Goal: Task Accomplishment & Management: Complete application form

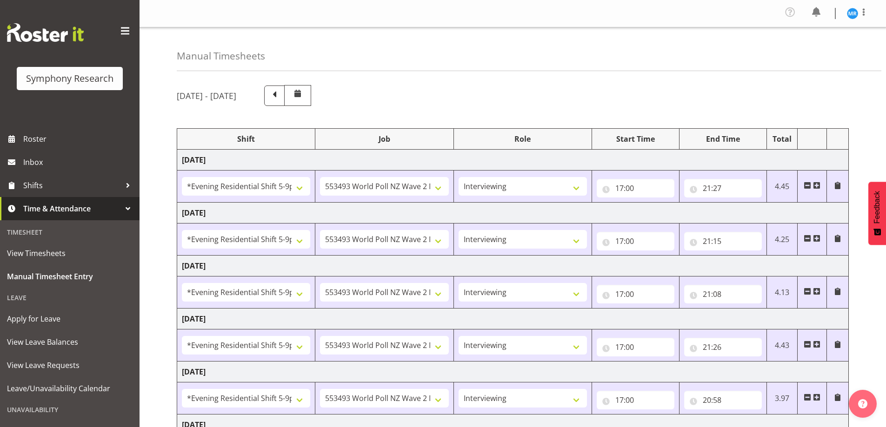
select select "48116"
select select "10527"
select select "47"
select select "48116"
select select "10527"
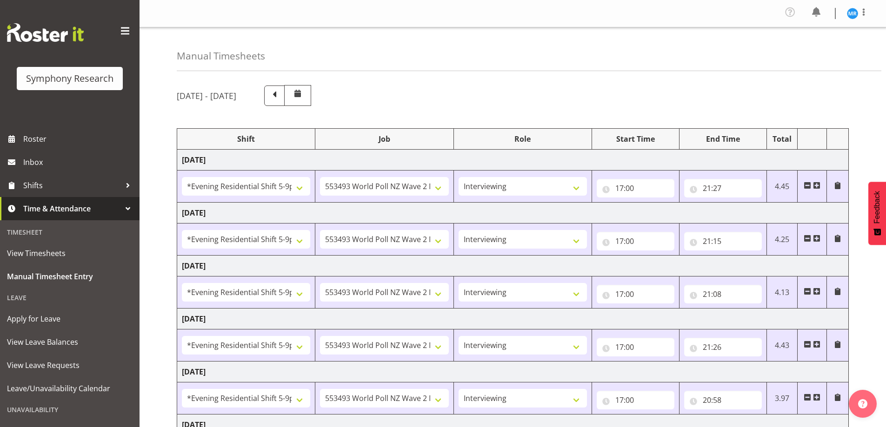
select select "47"
select select "48116"
select select "10527"
select select "47"
select select "48116"
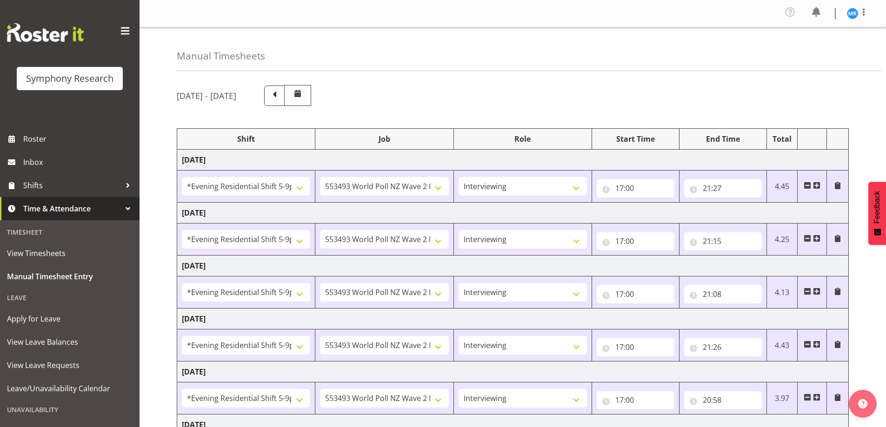
select select "10527"
select select "47"
select select "48116"
select select "10527"
select select "47"
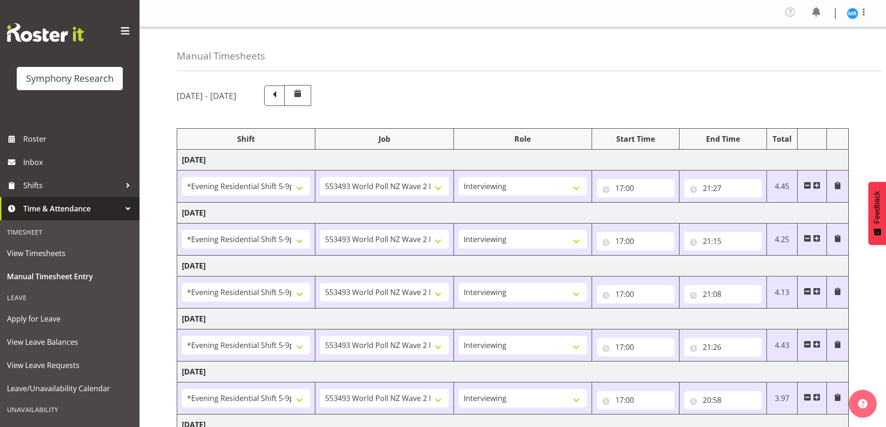
select select "10587"
select select "47"
select select "10527"
select select "47"
select select "10587"
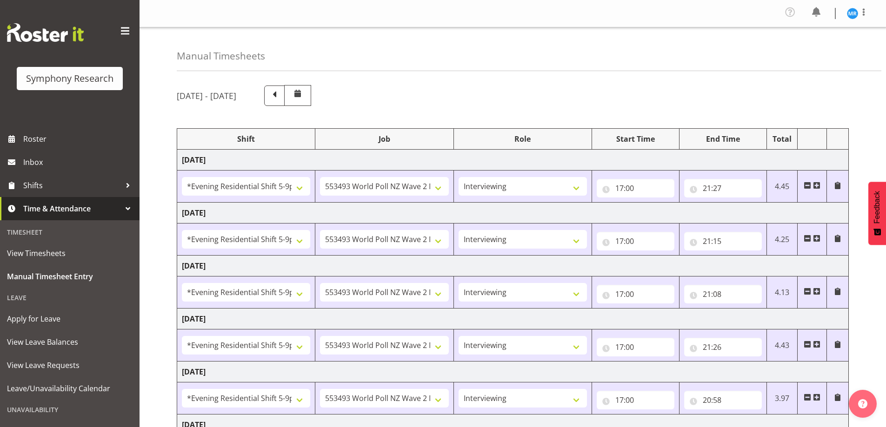
select select "47"
select select "10587"
select select "47"
click at [280, 94] on span at bounding box center [274, 95] width 12 height 12
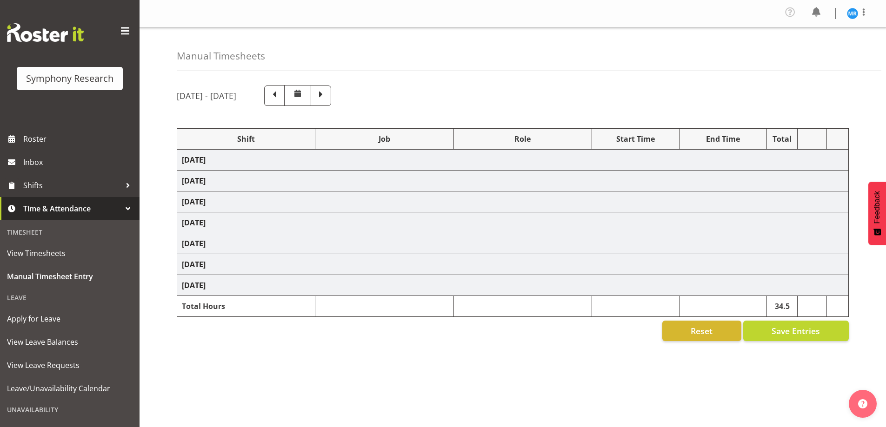
select select
select select "10536"
select select "47"
select select
select select "10536"
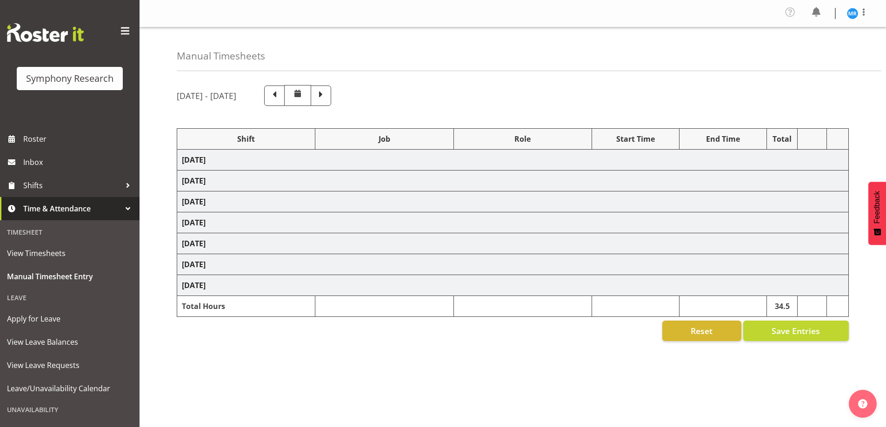
select select "47"
select select "41604"
select select "10527"
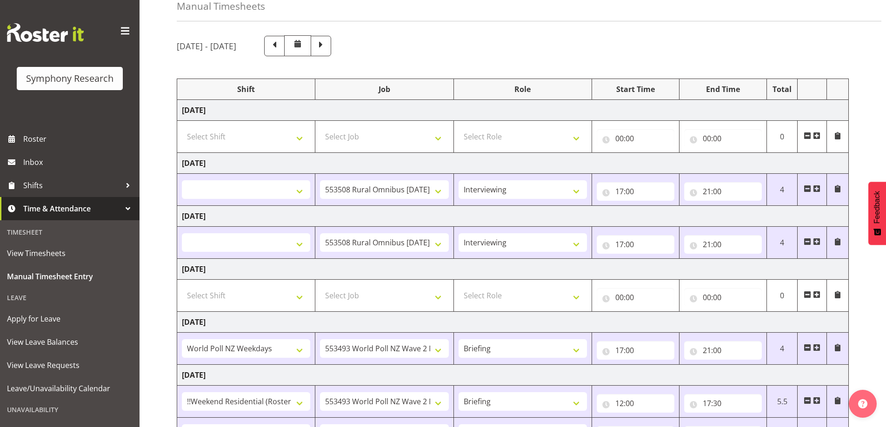
scroll to position [185, 0]
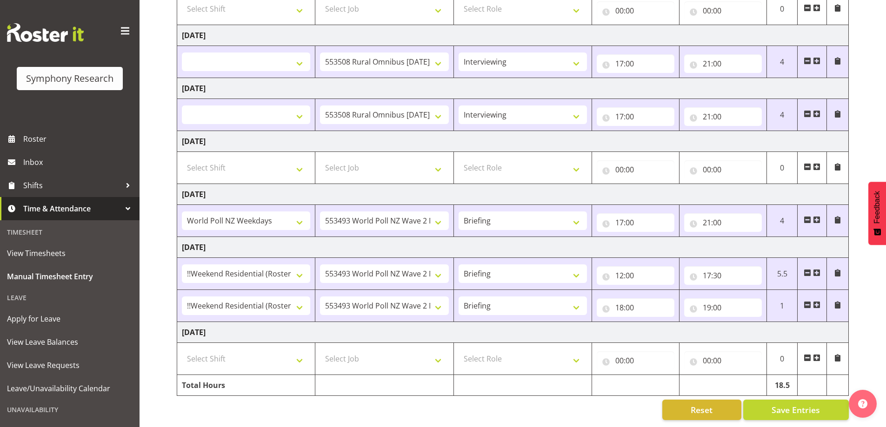
click at [165, 212] on div "Manual Timesheets [DATE] - [DATE] Shift Job Role Start Time End Time Total [DAT…" at bounding box center [512, 138] width 746 height 577
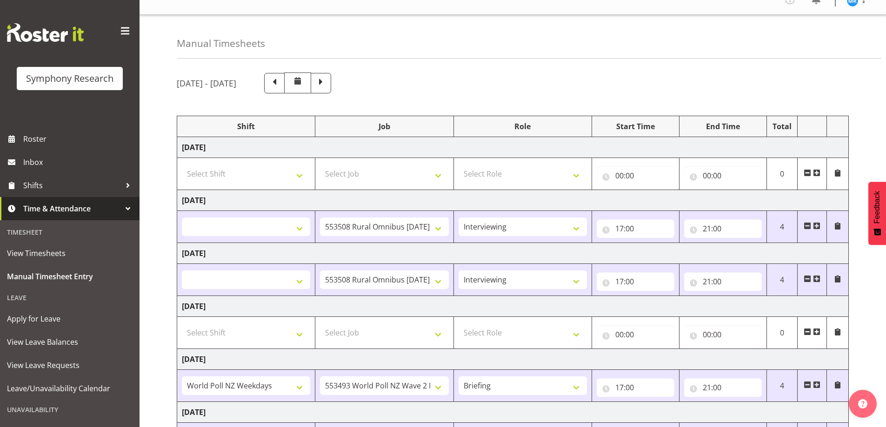
scroll to position [0, 0]
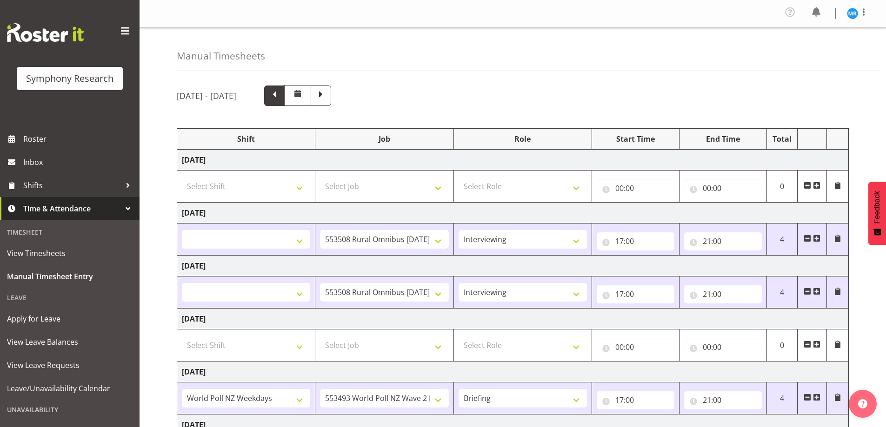
click at [280, 99] on span at bounding box center [274, 95] width 12 height 12
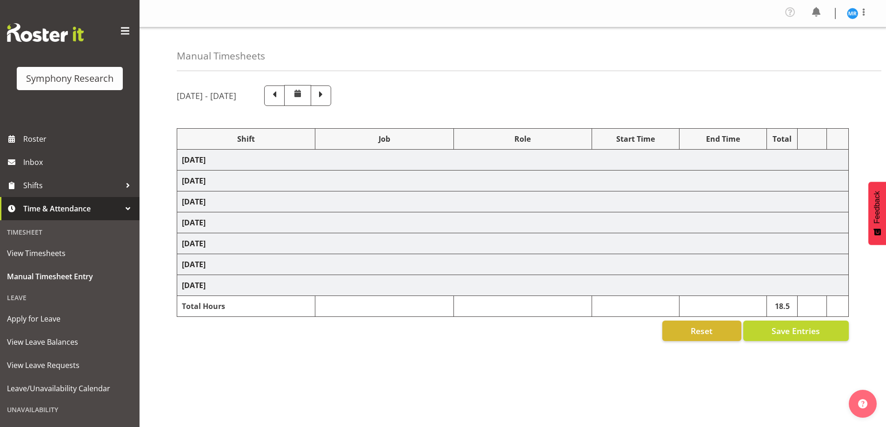
select select "67675"
select select "7759"
select select "47"
select select
select select "10536"
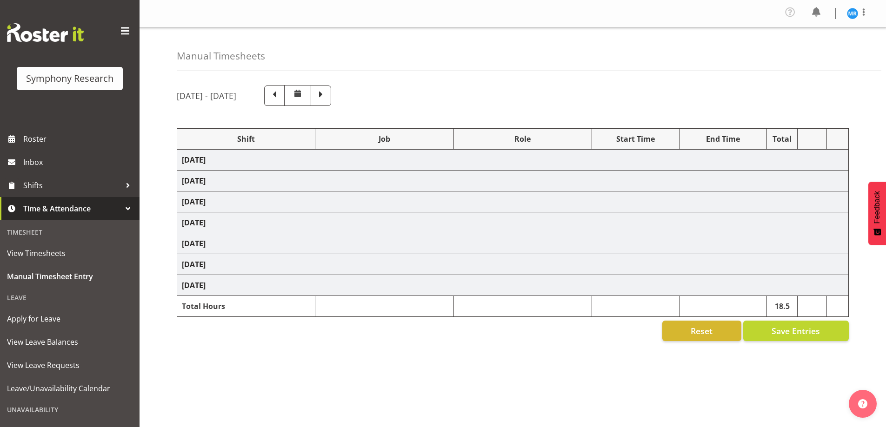
select select "47"
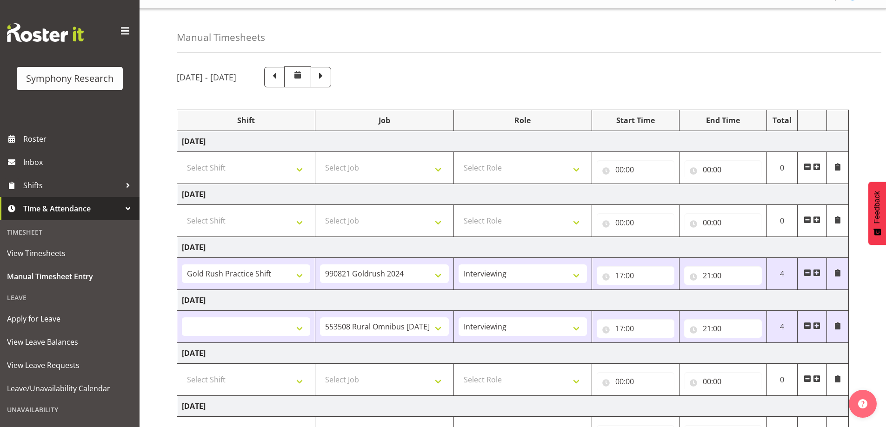
scroll to position [13, 0]
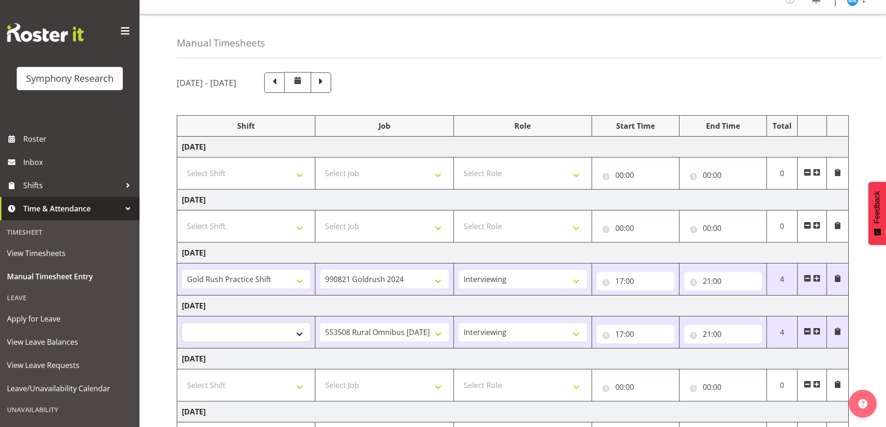
click at [302, 333] on select "!!Weekend Residential (Roster IT Shift Label) *Business 9/10am ~ 4:30pm *Busine…" at bounding box center [246, 332] width 128 height 19
click at [470, 43] on div "Manual Timesheets" at bounding box center [529, 36] width 704 height 44
click at [297, 335] on select "!!Weekend Residential (Roster IT Shift Label) *Business 9/10am ~ 4:30pm *Busine…" at bounding box center [246, 332] width 128 height 19
drag, startPoint x: 327, startPoint y: 332, endPoint x: 387, endPoint y: 334, distance: 60.0
click at [387, 334] on select "550060 IF Admin 553492 World Poll Aus Wave 2 Main 2025 553493 World Poll NZ Wav…" at bounding box center [384, 332] width 128 height 19
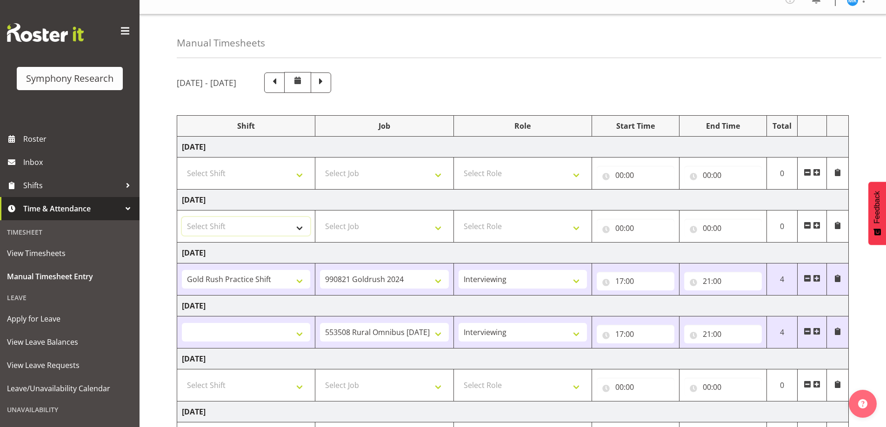
click at [293, 226] on select "Select Shift !!Weekend Residential (Roster IT Shift Label) *Business 9/10am ~ 4…" at bounding box center [246, 226] width 128 height 19
drag, startPoint x: 480, startPoint y: 63, endPoint x: 470, endPoint y: 65, distance: 9.4
click at [479, 64] on div "Manual Timesheets [DATE] - [DATE] Shift Job Role Start Time End Time Total [DAT…" at bounding box center [512, 286] width 746 height 545
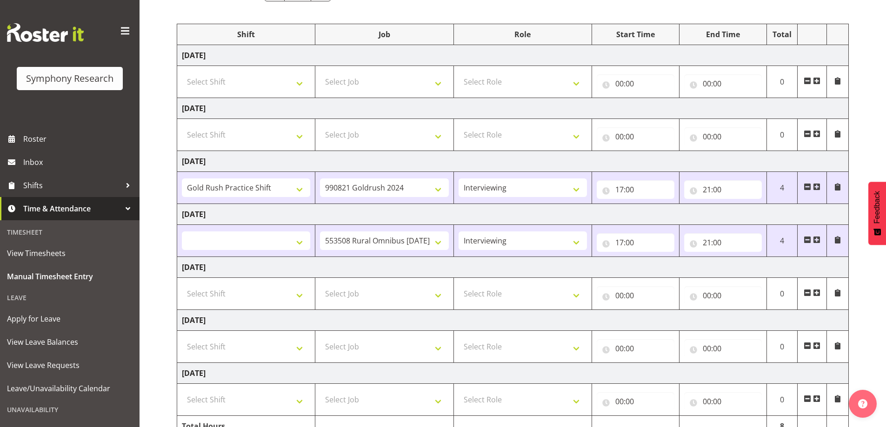
scroll to position [106, 0]
click at [435, 297] on select "Select Job 550060 IF Admin 553492 World Poll Aus Wave 2 Main 2025 553493 World …" at bounding box center [384, 292] width 128 height 19
click at [491, 306] on td "Select Role Briefing Interviewing" at bounding box center [522, 293] width 138 height 32
click at [300, 241] on select "!!Weekend Residential (Roster IT Shift Label) *Business 9/10am ~ 4:30pm *Busine…" at bounding box center [246, 239] width 128 height 19
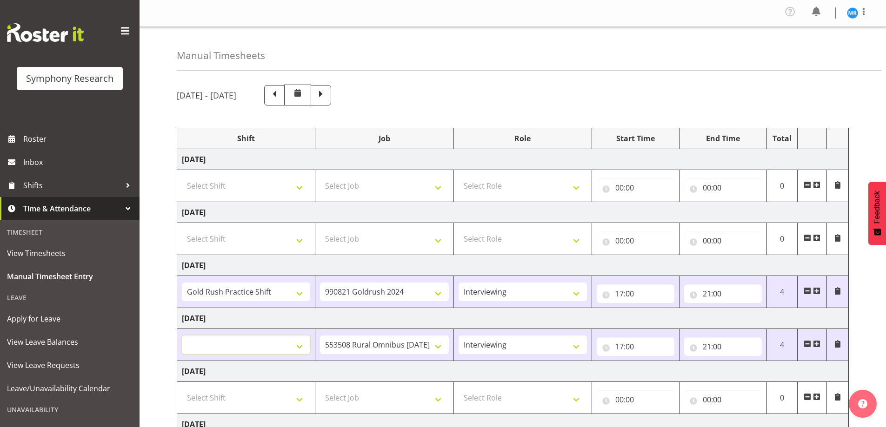
scroll to position [0, 0]
click at [327, 94] on span at bounding box center [321, 95] width 12 height 12
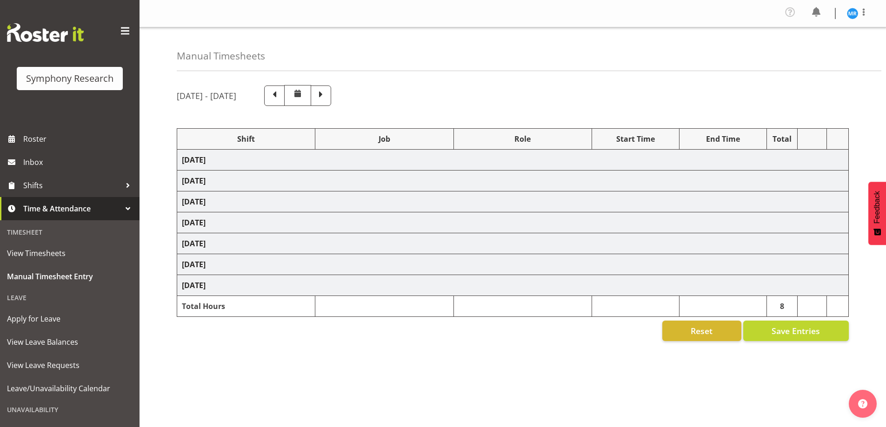
select select
select select "10536"
select select "47"
select select
select select "10536"
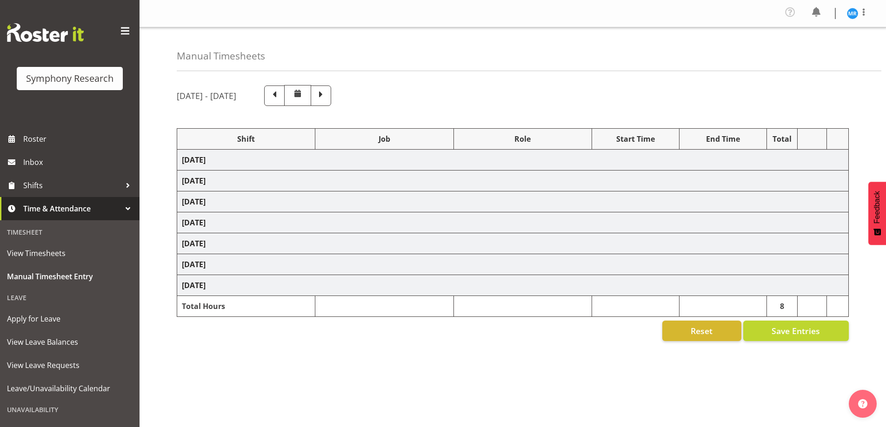
select select "47"
select select "41604"
select select "10527"
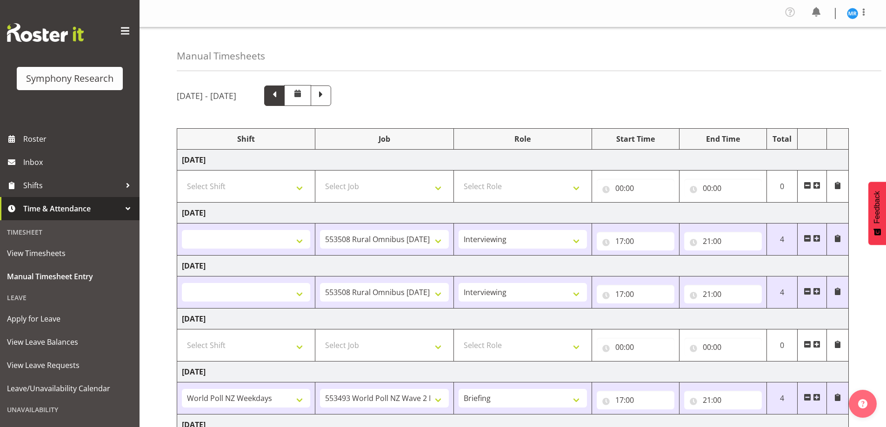
click at [280, 93] on span at bounding box center [274, 95] width 12 height 12
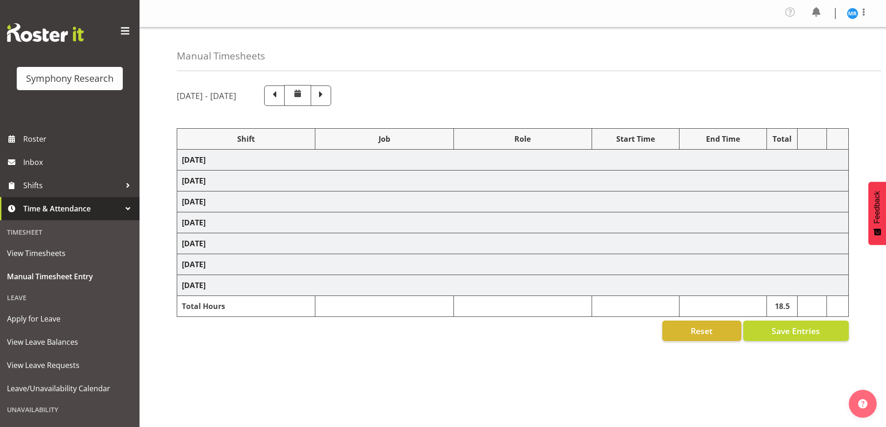
select select "67675"
select select "7759"
select select "47"
select select
select select "10536"
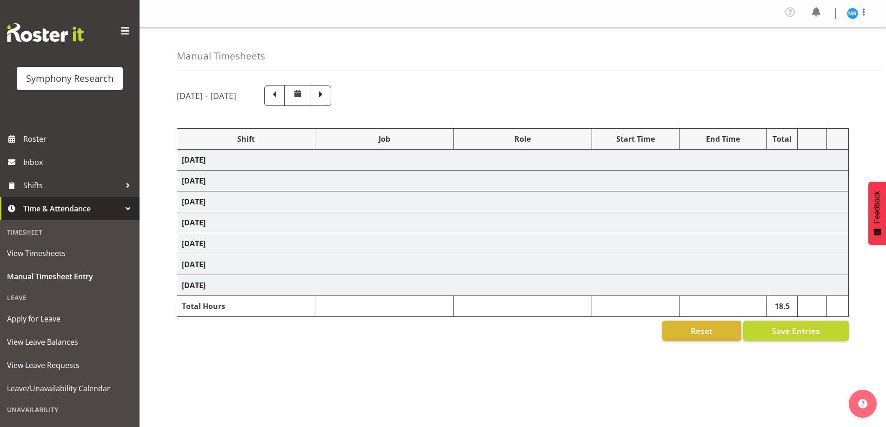
select select "47"
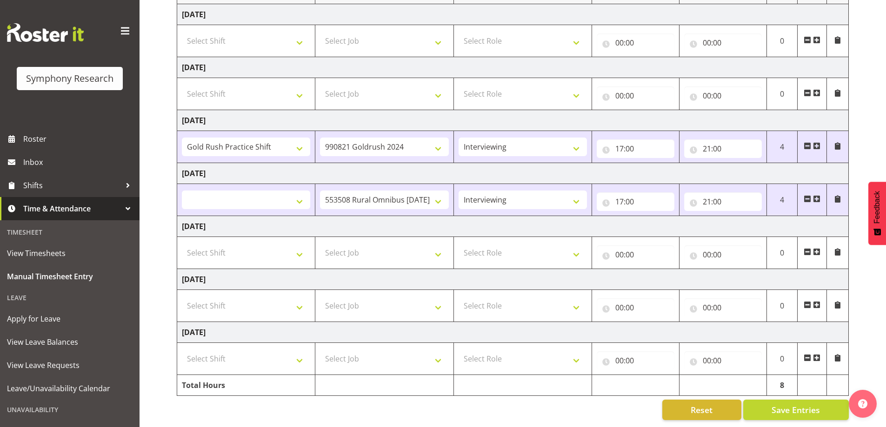
scroll to position [152, 0]
drag, startPoint x: 251, startPoint y: 396, endPoint x: 262, endPoint y: 389, distance: 13.6
click at [251, 400] on div "Reset Save Entries" at bounding box center [513, 410] width 672 height 20
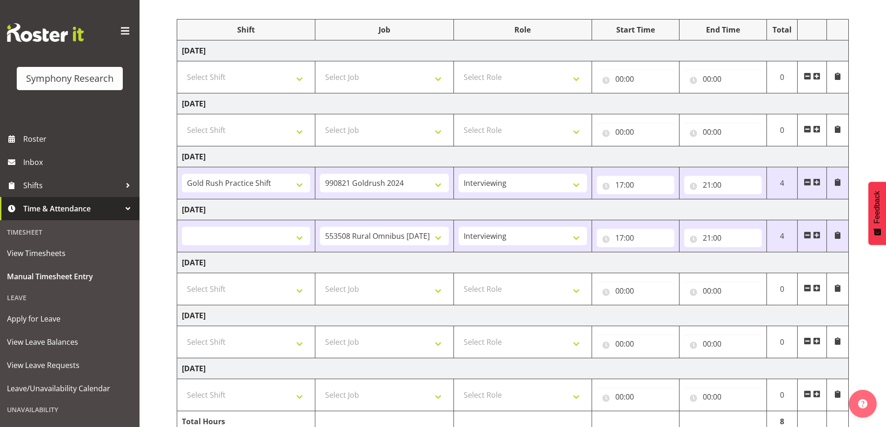
scroll to position [0, 0]
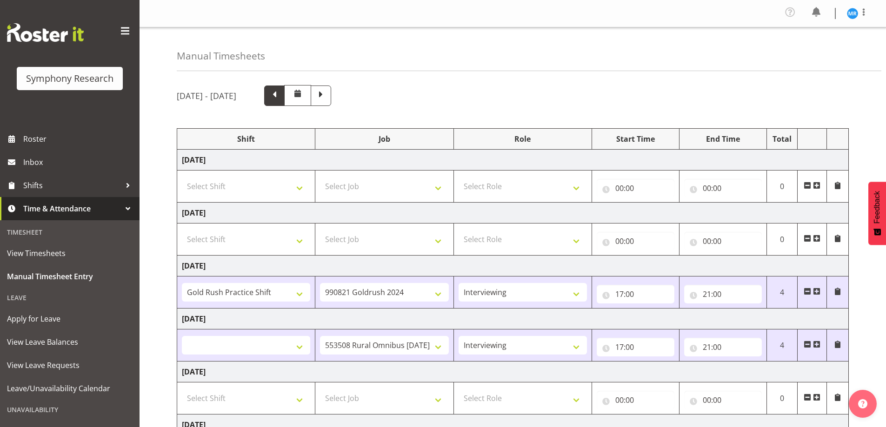
click at [280, 92] on span at bounding box center [274, 95] width 12 height 12
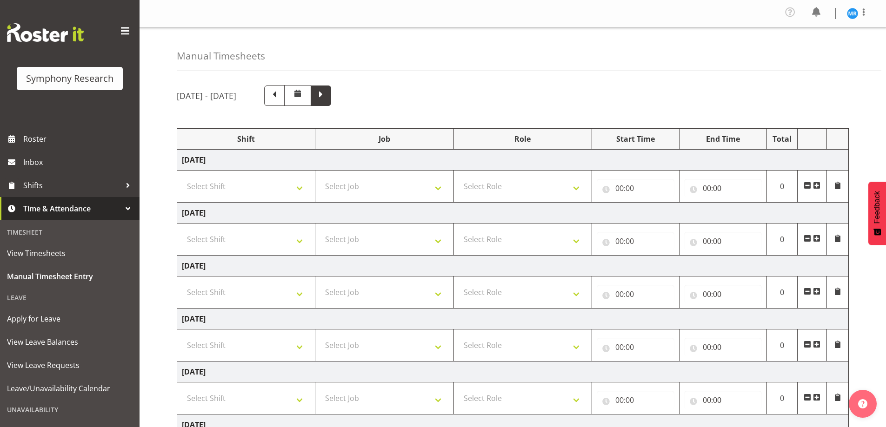
click at [327, 98] on span at bounding box center [321, 95] width 12 height 12
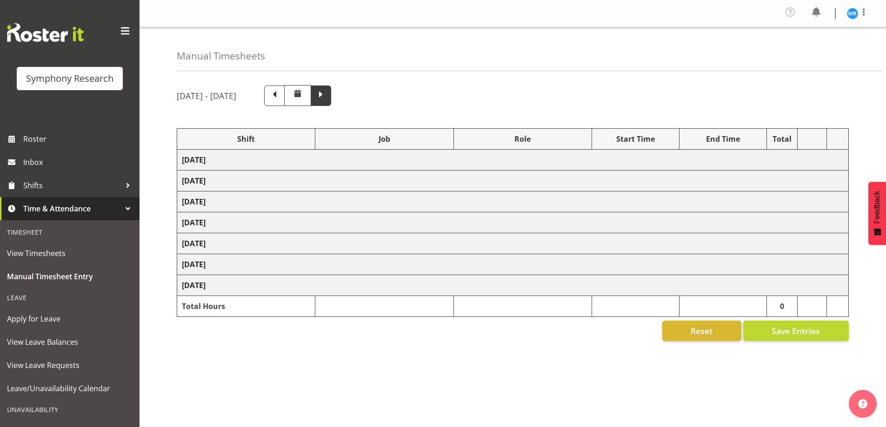
click at [327, 98] on span at bounding box center [321, 95] width 12 height 12
select select "48116"
select select "10527"
select select "47"
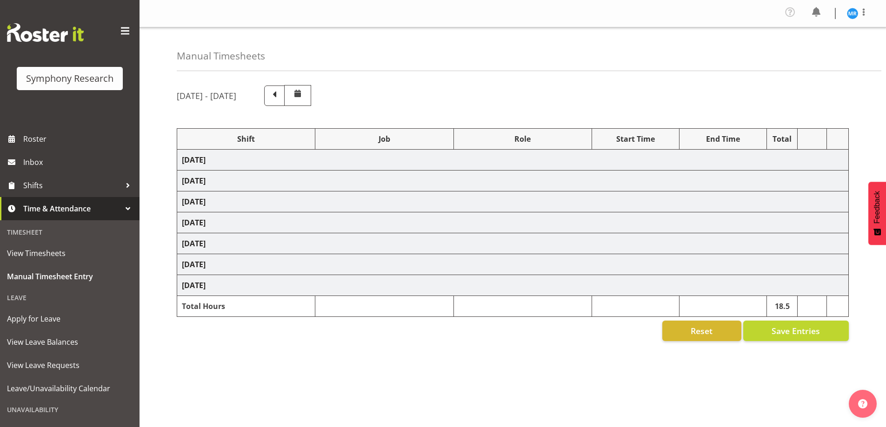
select select "48116"
select select "10527"
select select "47"
select select "48116"
select select "10527"
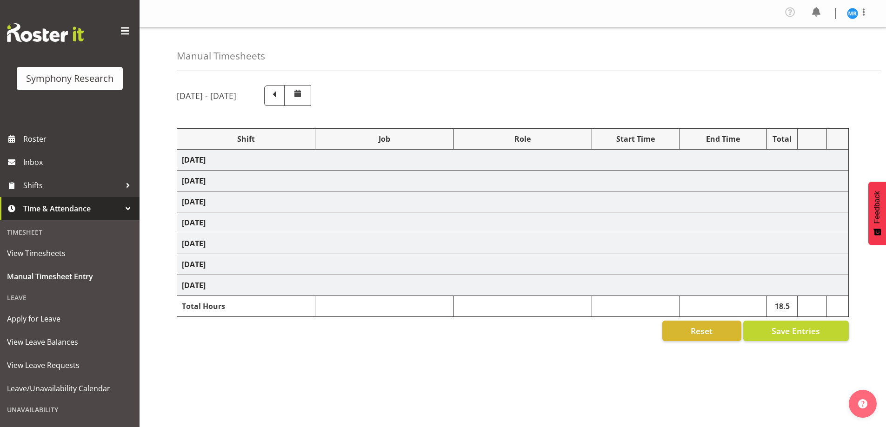
select select "47"
select select "48116"
select select "10527"
select select "47"
select select "48116"
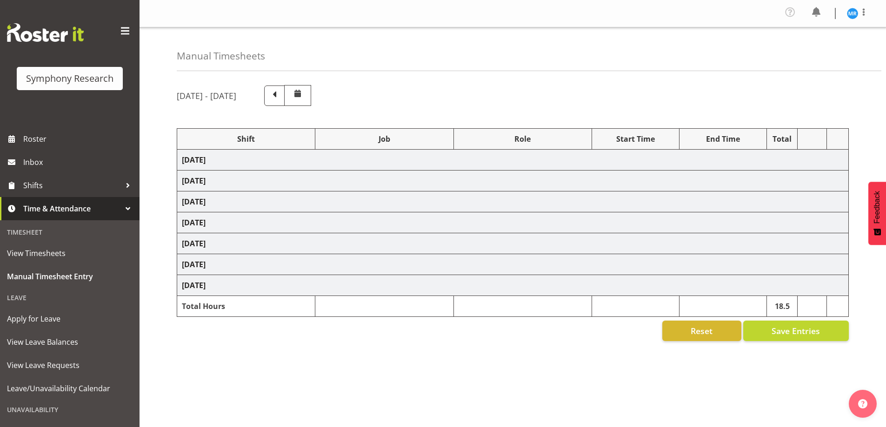
select select "10527"
select select "47"
select select "10587"
select select "47"
select select "10527"
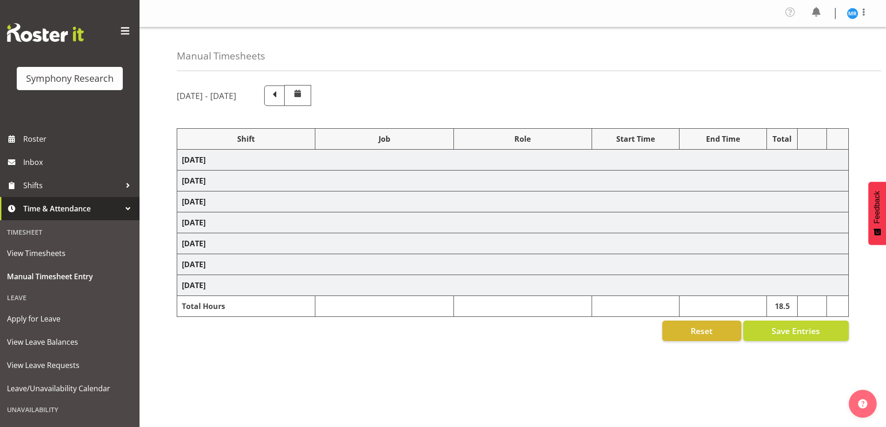
select select "47"
select select "10587"
select select "47"
select select "10587"
select select "47"
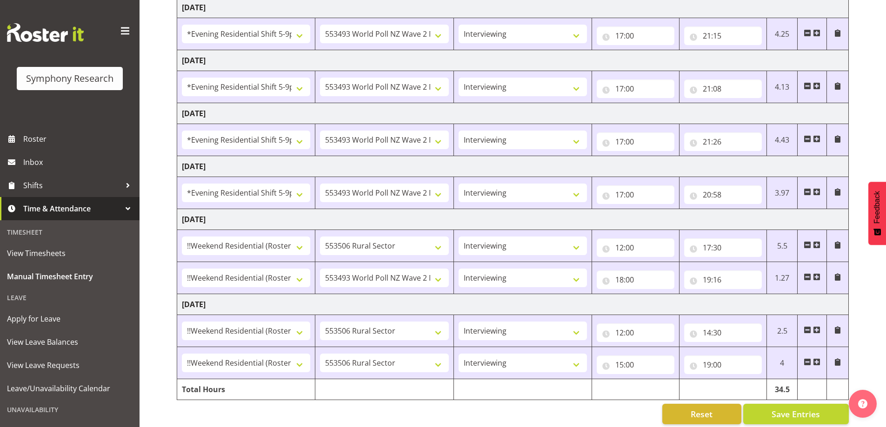
scroll to position [217, 0]
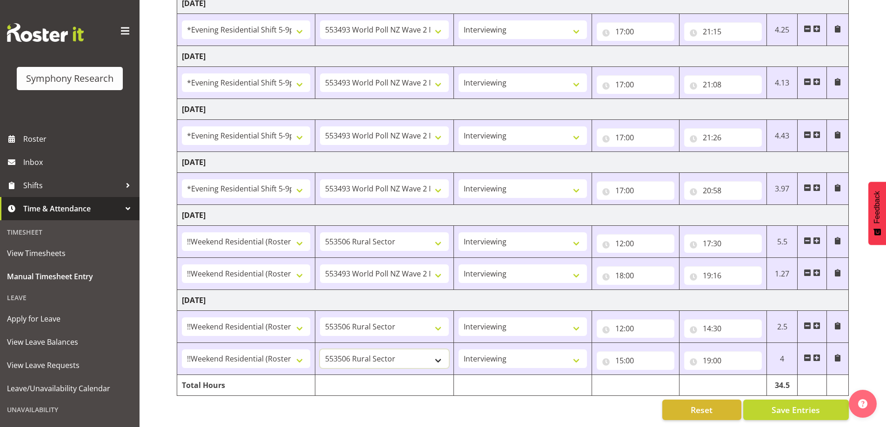
click at [437, 356] on select "550060 IF Admin 553492 World Poll Aus Wave 2 Main 2025 553493 World Poll NZ Wav…" at bounding box center [384, 359] width 128 height 19
select select "10527"
click at [320, 350] on select "550060 IF Admin 553492 World Poll Aus Wave 2 Main 2025 553493 World Poll NZ Wav…" at bounding box center [384, 359] width 128 height 19
click at [791, 404] on span "Save Entries" at bounding box center [795, 410] width 48 height 12
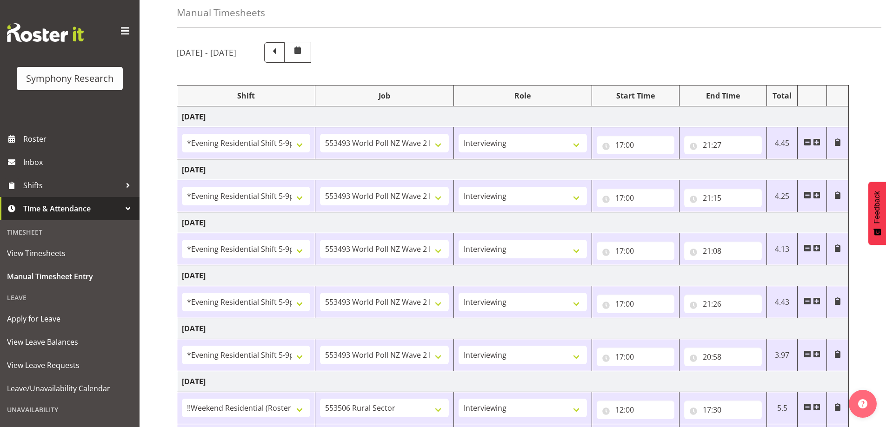
scroll to position [0, 0]
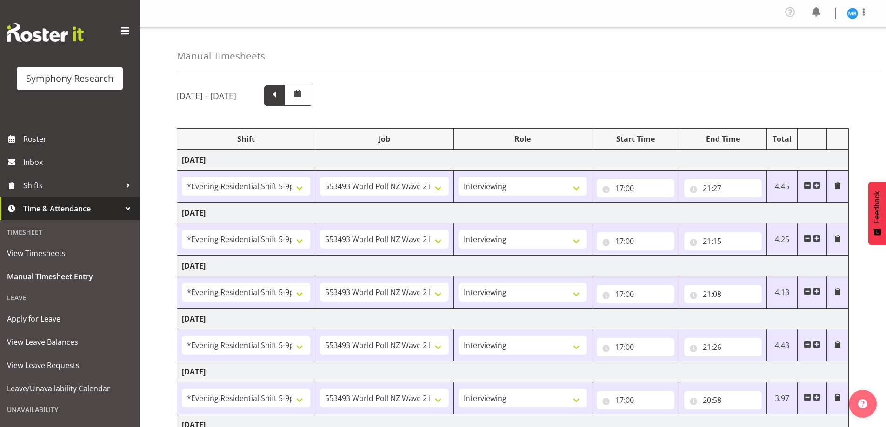
click at [280, 92] on span at bounding box center [274, 95] width 12 height 12
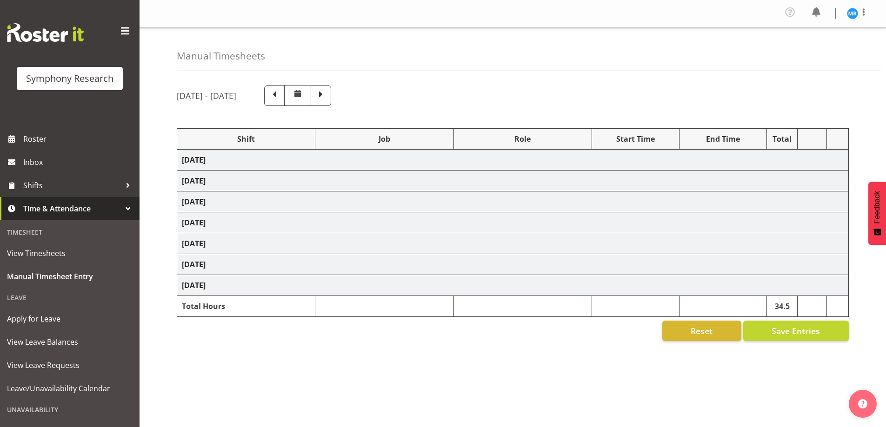
select select
select select "10536"
select select "47"
select select
select select "10536"
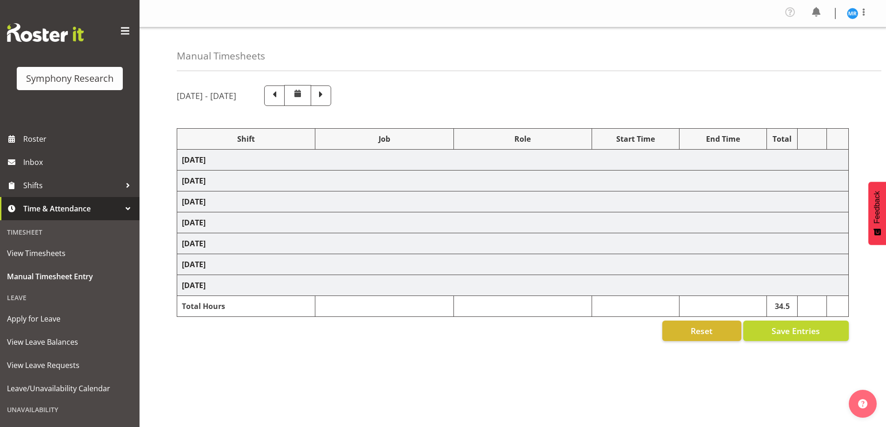
select select "47"
select select "41604"
select select "10527"
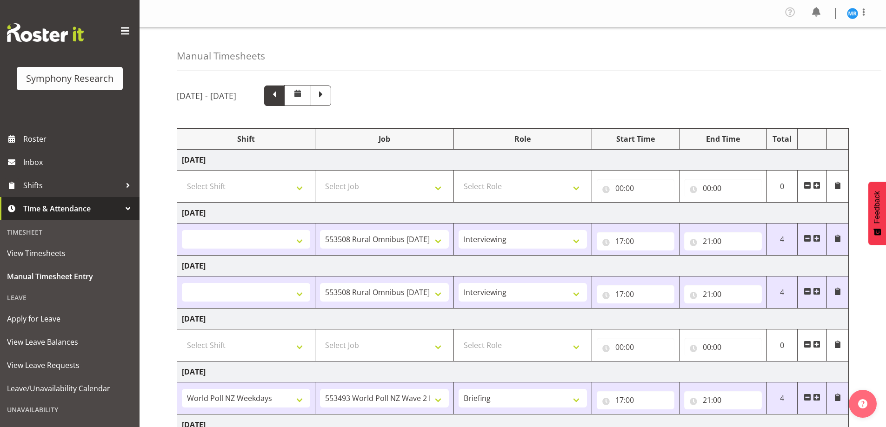
click at [280, 95] on span at bounding box center [274, 95] width 12 height 12
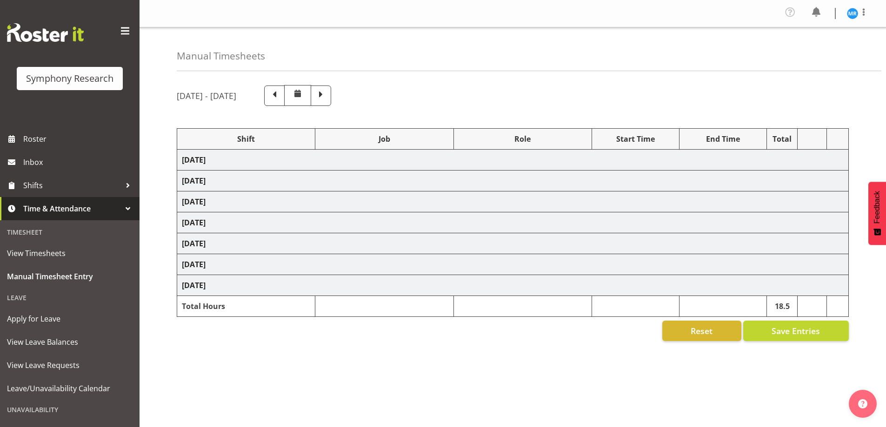
select select "67675"
select select "7759"
select select "47"
select select
select select "10536"
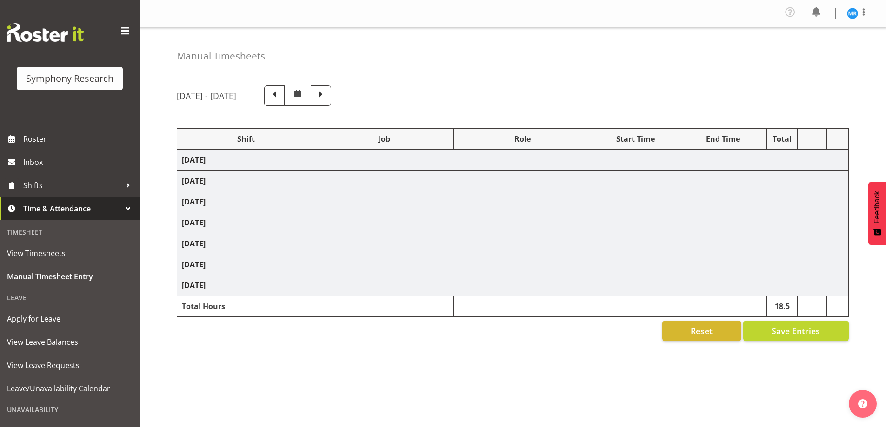
select select "47"
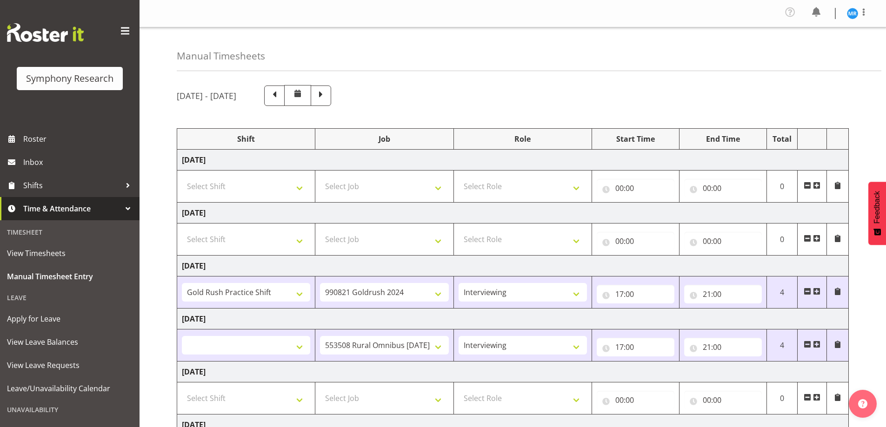
click at [218, 110] on div "[DATE] - [DATE] Shift Job Role Start Time End Time Total [DATE] Select Shift !!…" at bounding box center [531, 325] width 709 height 495
click at [327, 100] on span at bounding box center [321, 95] width 12 height 12
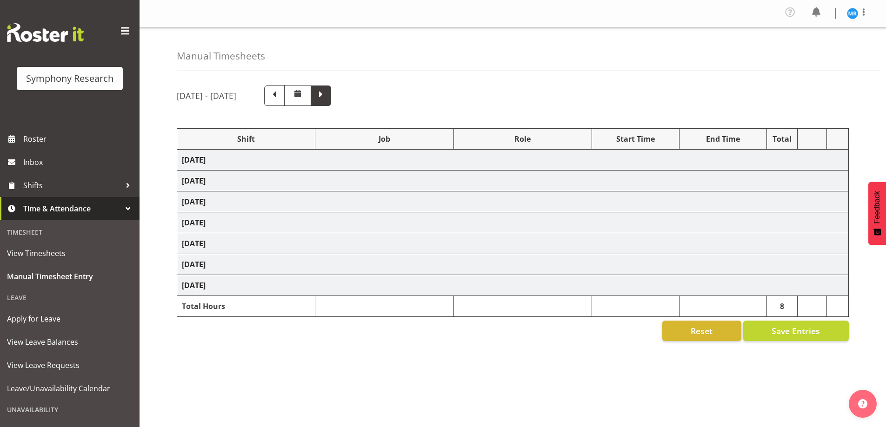
select select
select select "10536"
select select "47"
select select
select select "10536"
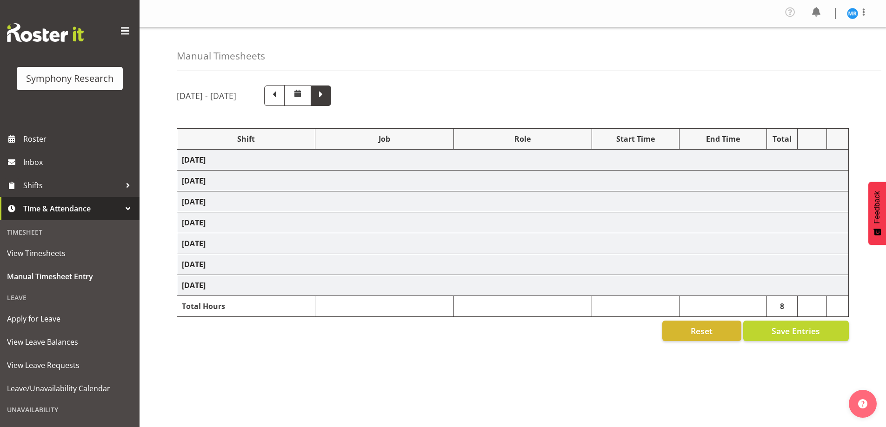
select select "47"
select select "41604"
select select "10527"
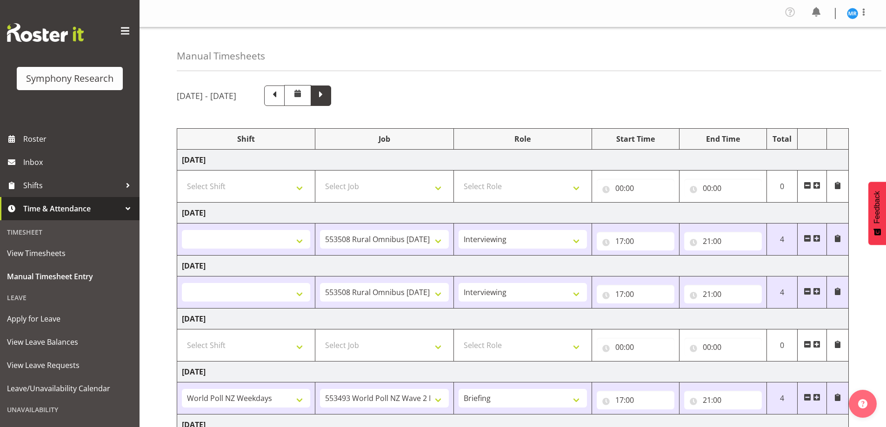
click at [327, 99] on span at bounding box center [321, 95] width 12 height 12
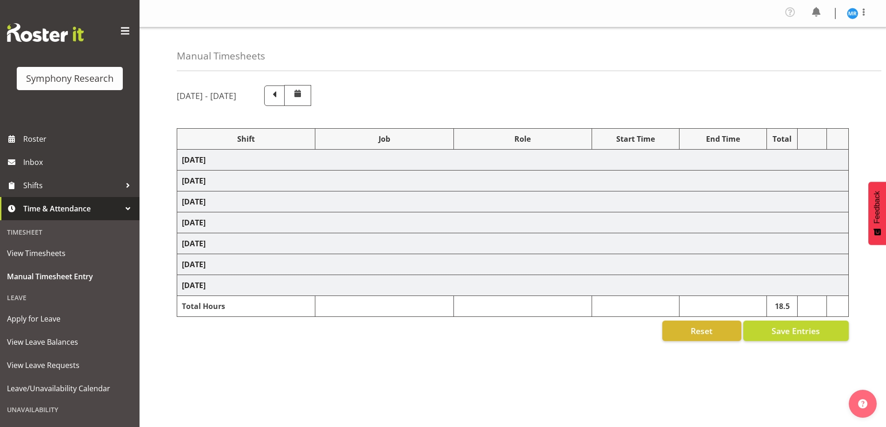
select select "48116"
select select "10527"
select select "47"
select select "48116"
select select "10527"
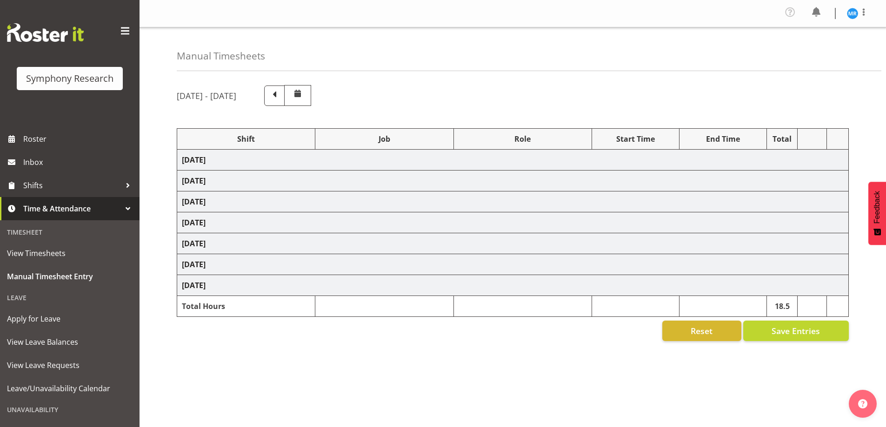
select select "47"
select select "48116"
select select "10527"
select select "47"
select select "48116"
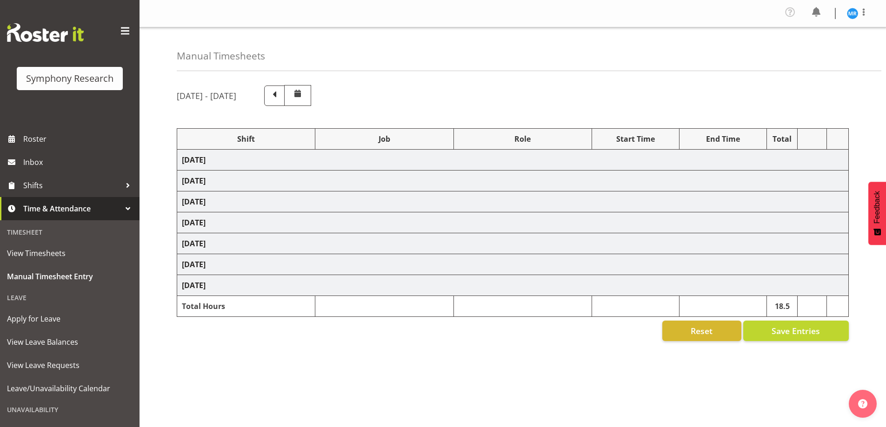
select select "10527"
select select "47"
select select "48116"
select select "10527"
select select "47"
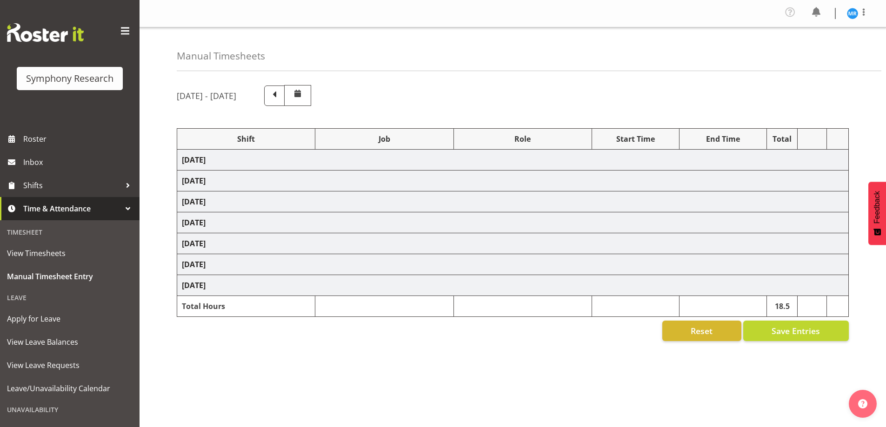
select select "10587"
select select "47"
select select "10527"
select select "47"
select select "10587"
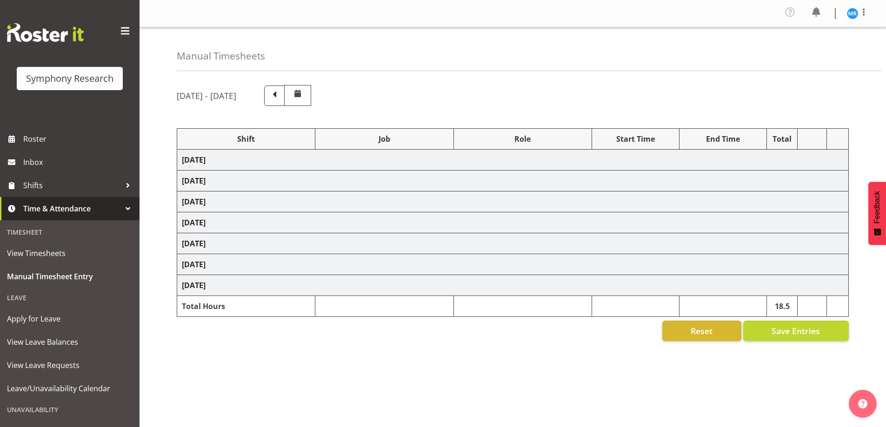
select select "47"
select select "10527"
select select "47"
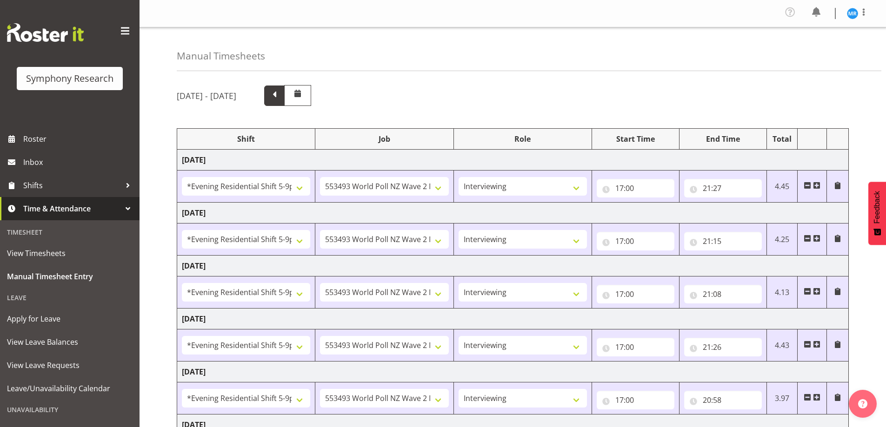
click at [280, 94] on span at bounding box center [274, 95] width 12 height 12
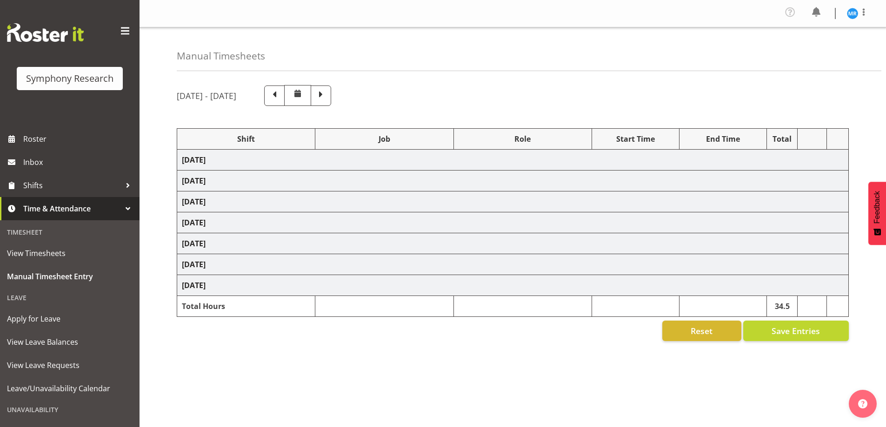
select select
select select "10536"
select select "47"
select select
select select "10536"
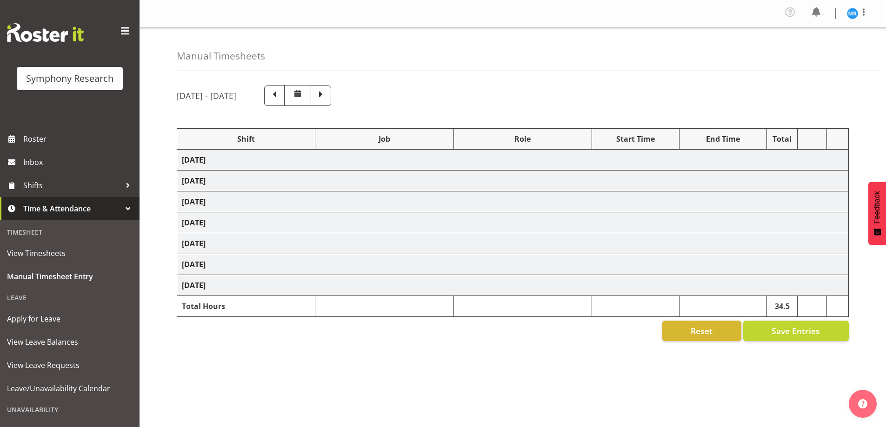
select select "47"
select select "41604"
select select "10527"
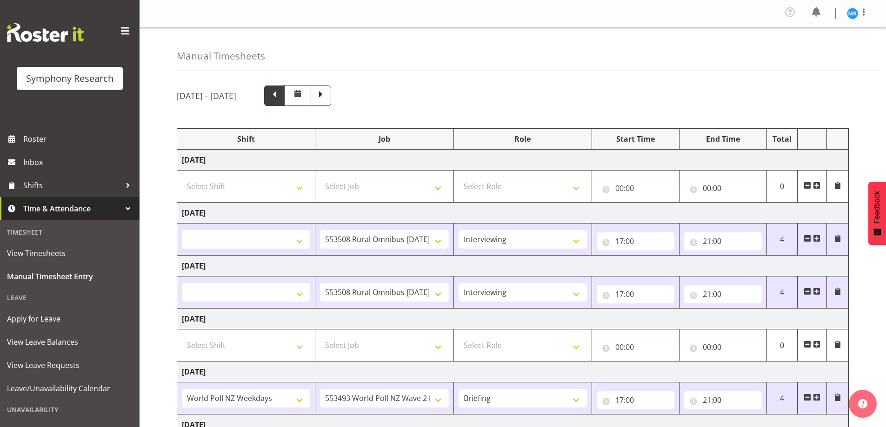
click at [280, 92] on span at bounding box center [274, 95] width 12 height 12
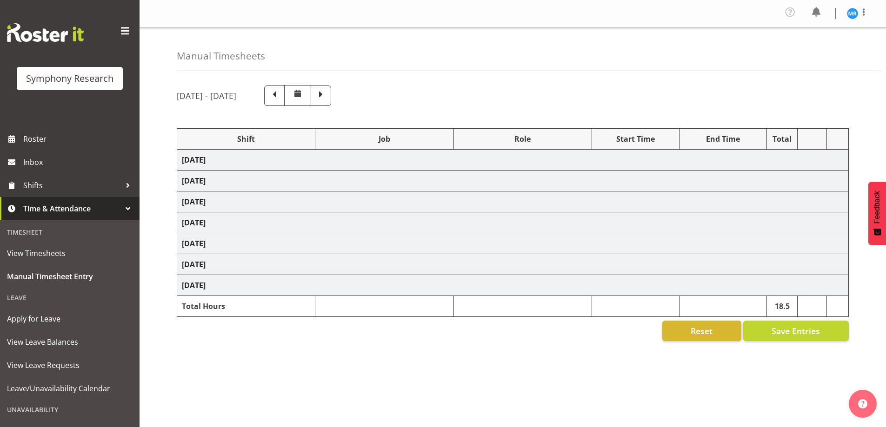
select select "67675"
select select "7759"
select select "47"
select select
select select "10536"
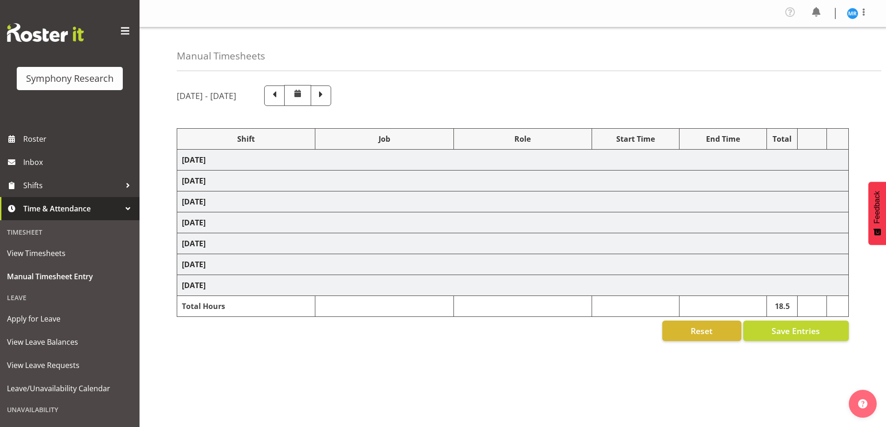
select select "47"
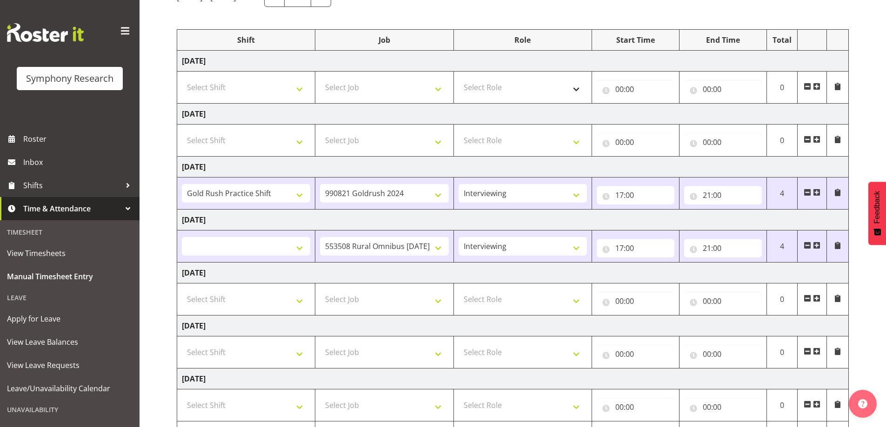
scroll to position [13, 0]
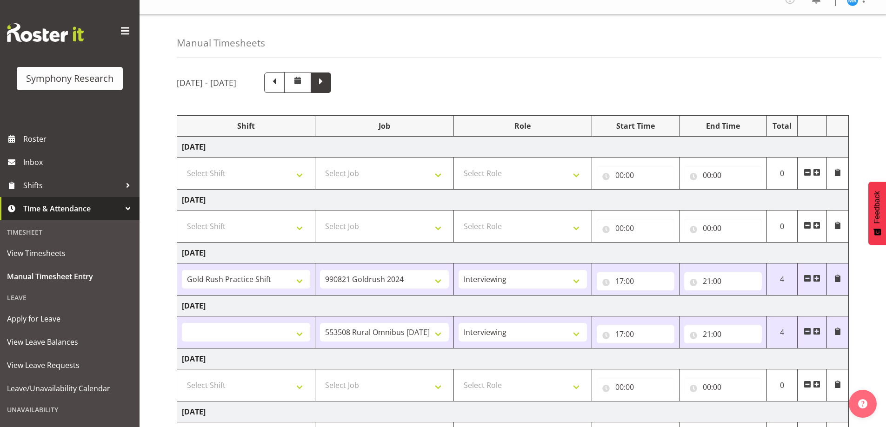
click at [327, 86] on span at bounding box center [321, 82] width 12 height 12
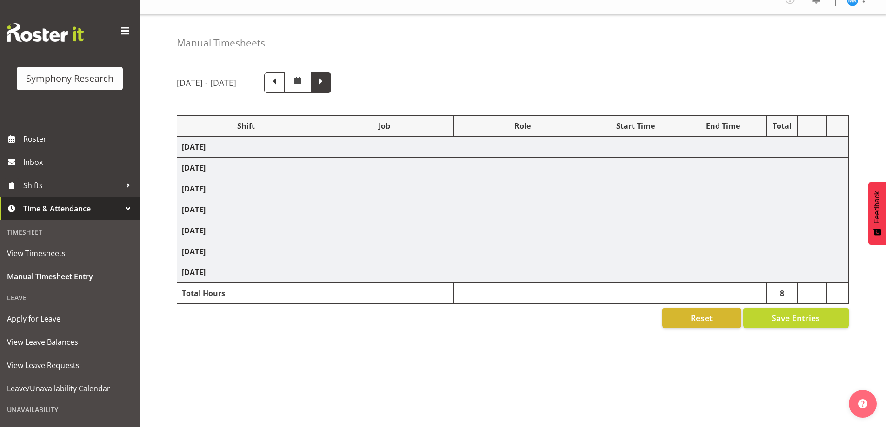
click at [327, 86] on span at bounding box center [321, 82] width 12 height 12
select select "48116"
select select "10527"
select select "47"
select select "48116"
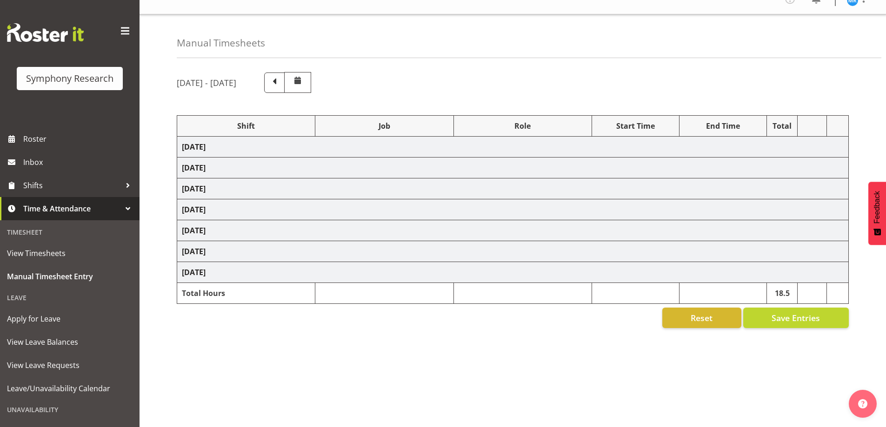
select select "10527"
select select "47"
select select "48116"
select select "10527"
select select "47"
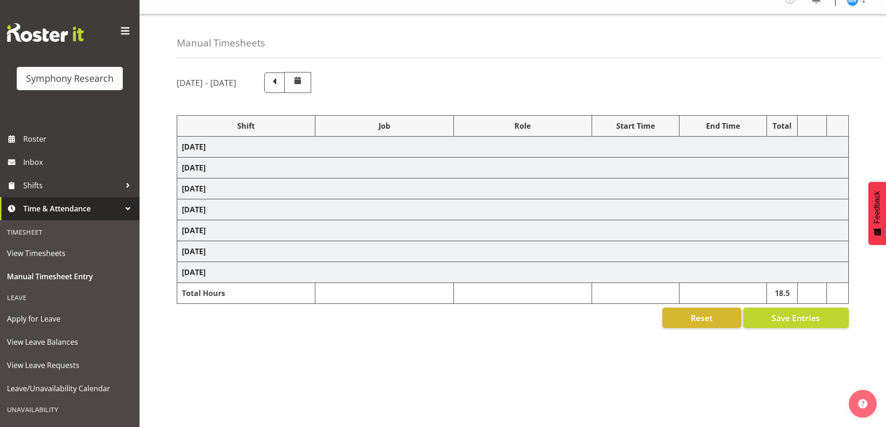
select select "48116"
select select "10527"
select select "47"
select select "48116"
select select "10527"
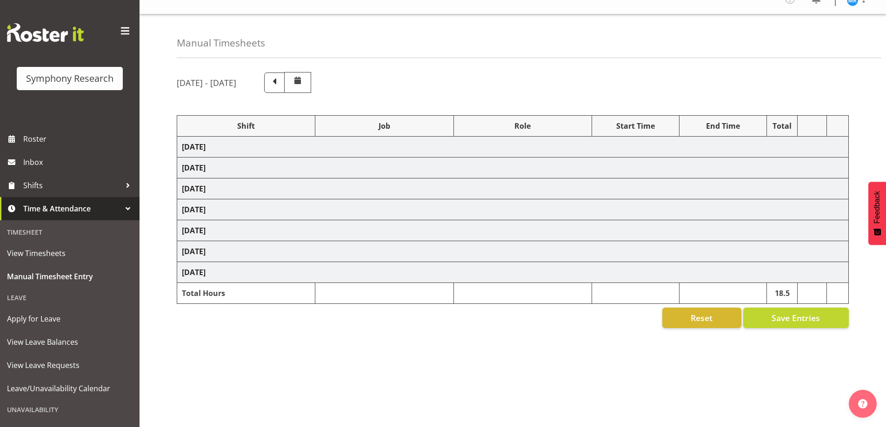
select select "47"
select select "10587"
select select "47"
select select "10527"
select select "47"
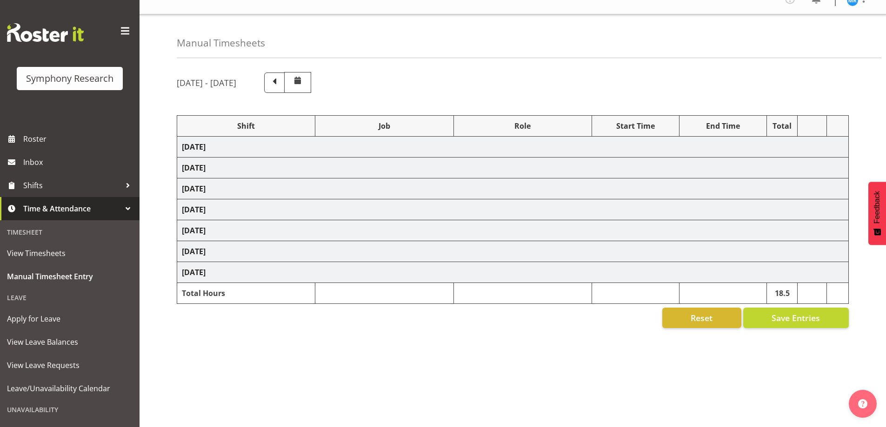
select select "10587"
select select "47"
select select "10527"
select select "47"
